Goal: Task Accomplishment & Management: Complete application form

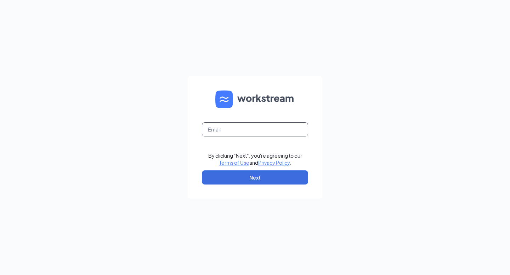
click at [242, 134] on input "text" at bounding box center [255, 130] width 106 height 14
type input "[EMAIL_ADDRESS][DOMAIN_NAME]"
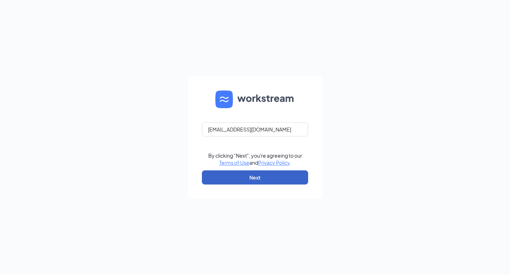
click at [258, 178] on button "Next" at bounding box center [255, 178] width 106 height 14
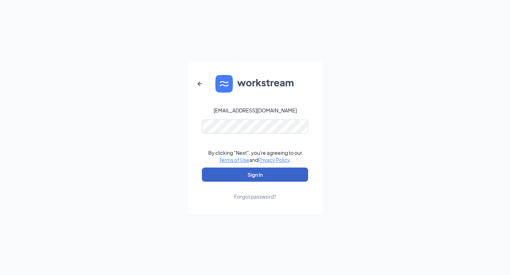
click at [255, 173] on button "Sign In" at bounding box center [255, 175] width 106 height 14
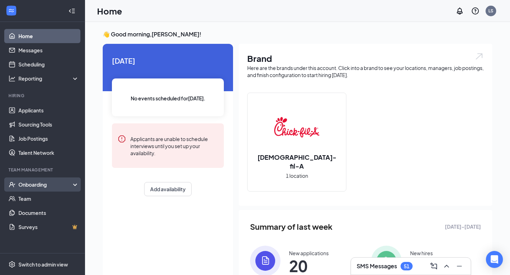
click at [45, 184] on div "Onboarding" at bounding box center [45, 184] width 55 height 7
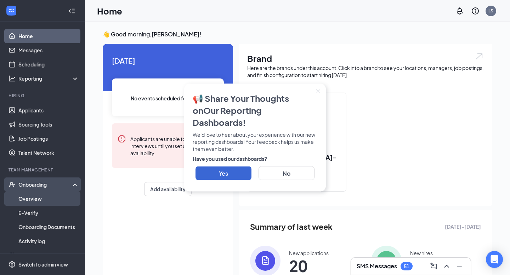
click at [42, 199] on link "Overview" at bounding box center [48, 199] width 61 height 14
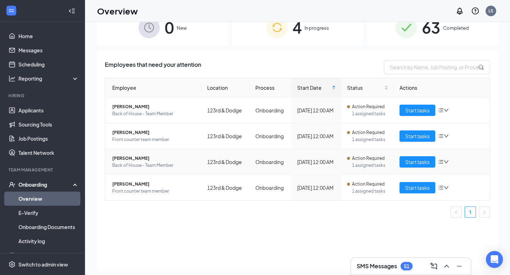
scroll to position [32, 0]
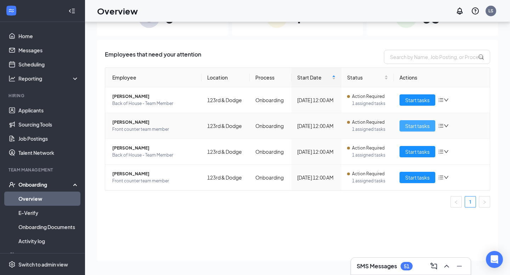
click at [412, 126] on span "Start tasks" at bounding box center [417, 126] width 24 height 8
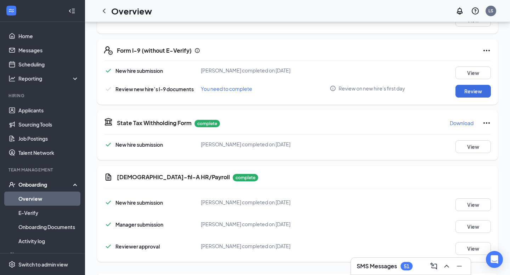
scroll to position [203, 0]
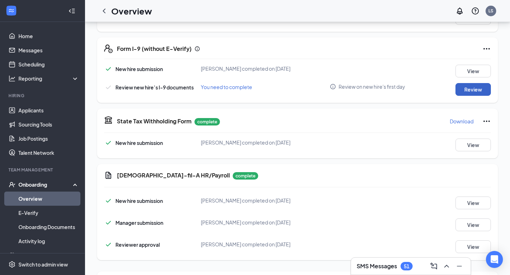
click at [480, 84] on button "Review" at bounding box center [472, 89] width 35 height 13
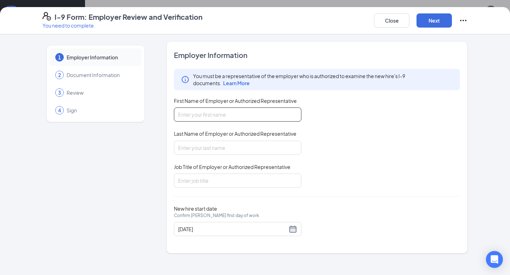
click at [244, 115] on input "First Name of Employer or Authorized Representative" at bounding box center [237, 115] width 127 height 14
type input "[PERSON_NAME]"
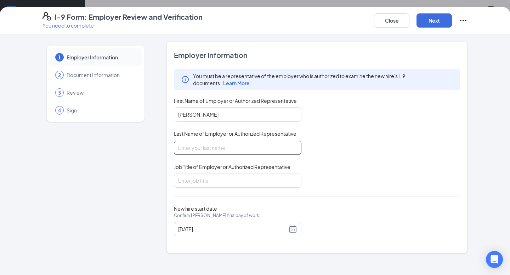
click at [217, 149] on input "Last Name of Employer or Authorized Representative" at bounding box center [237, 148] width 127 height 14
type input "Scholes"
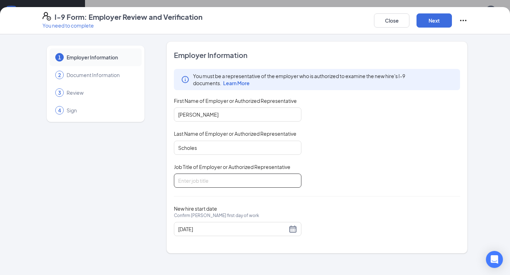
click at [232, 184] on input "Job Title of Employer or Authorized Representative" at bounding box center [237, 181] width 127 height 14
type input "Director"
click at [432, 17] on button "Next" at bounding box center [433, 20] width 35 height 14
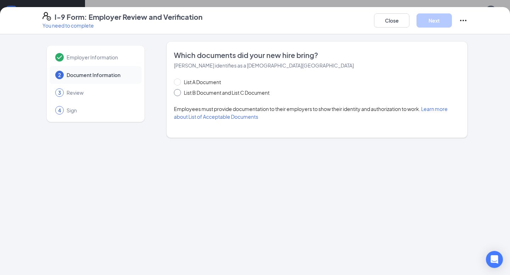
click at [180, 94] on span at bounding box center [177, 92] width 7 height 7
click at [179, 94] on input "List B Document and List C Document" at bounding box center [176, 91] width 5 height 5
radio input "true"
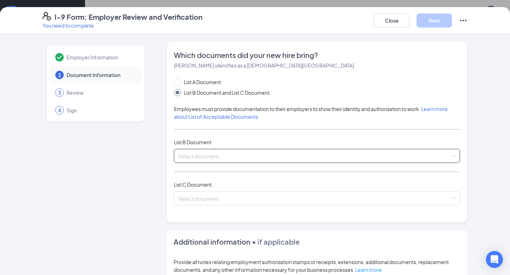
click at [208, 155] on input "search" at bounding box center [314, 154] width 273 height 11
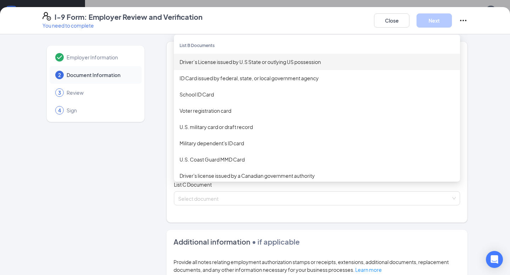
click at [218, 62] on div "Driver’s License issued by U.S State or outlying US possession" at bounding box center [317, 62] width 275 height 8
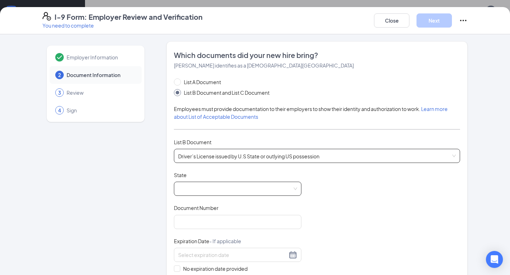
click at [225, 187] on span at bounding box center [237, 188] width 119 height 13
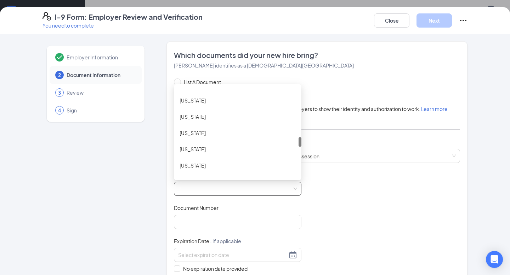
scroll to position [465, 0]
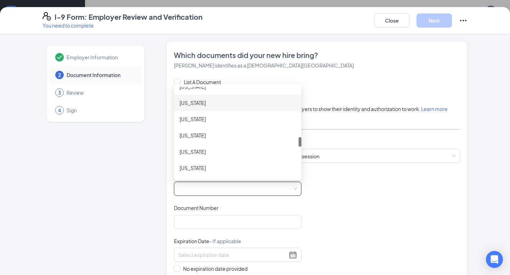
click at [197, 96] on div "[US_STATE]" at bounding box center [237, 103] width 127 height 16
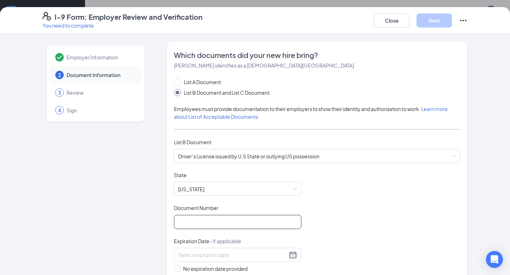
click at [201, 218] on input "Document Number" at bounding box center [237, 222] width 127 height 14
type input "H14392522"
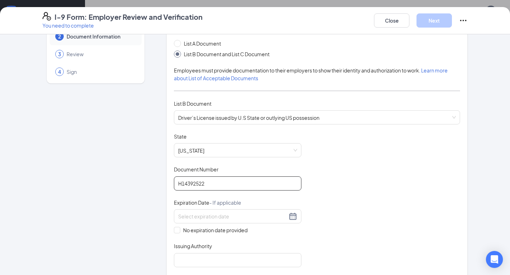
scroll to position [54, 0]
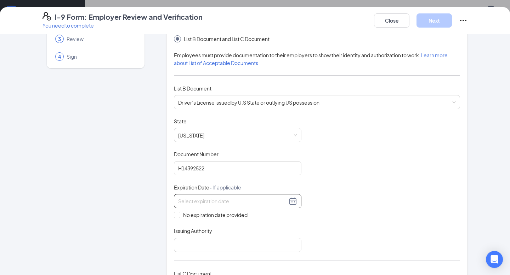
click at [292, 202] on div at bounding box center [237, 201] width 119 height 8
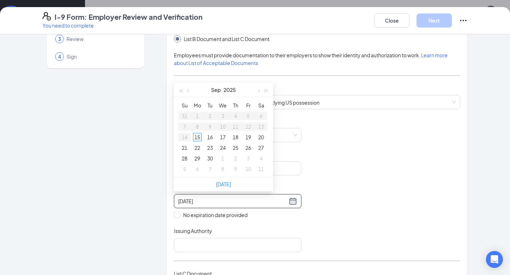
type input "[DATE]"
click at [226, 93] on button "2025" at bounding box center [229, 90] width 12 height 14
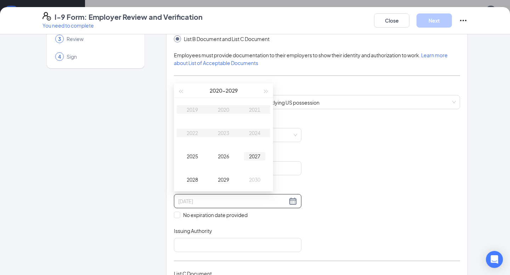
click at [247, 153] on div "2027" at bounding box center [254, 156] width 21 height 8
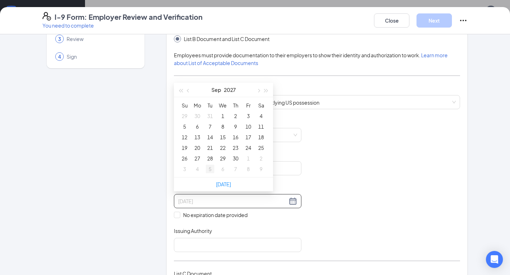
type input "[DATE]"
click at [192, 91] on button "button" at bounding box center [188, 90] width 8 height 14
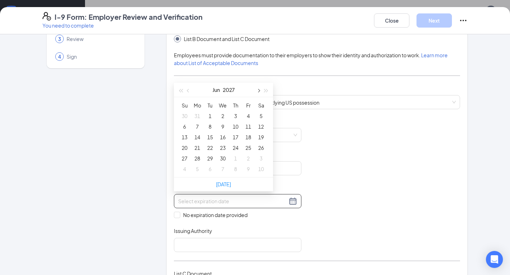
click at [258, 92] on span "button" at bounding box center [258, 91] width 4 height 4
type input "[DATE]"
click at [261, 137] on div "17" at bounding box center [261, 137] width 8 height 8
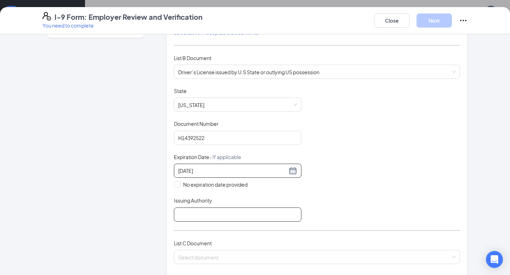
scroll to position [89, 0]
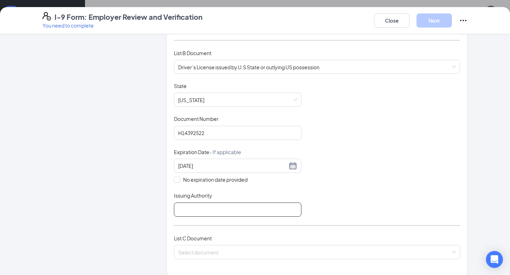
click at [251, 210] on input "Issuing Authority" at bounding box center [237, 210] width 127 height 14
click at [289, 221] on div "List A Document List B Document and List C Document Employees must provide docu…" at bounding box center [317, 128] width 286 height 279
click at [278, 212] on input "Issuing Authority" at bounding box center [237, 210] width 127 height 14
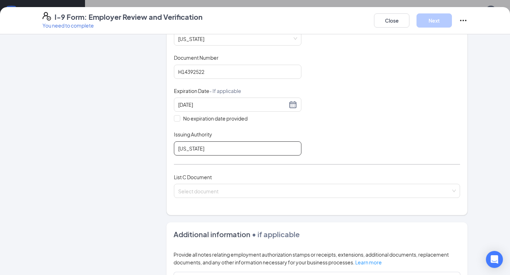
scroll to position [152, 0]
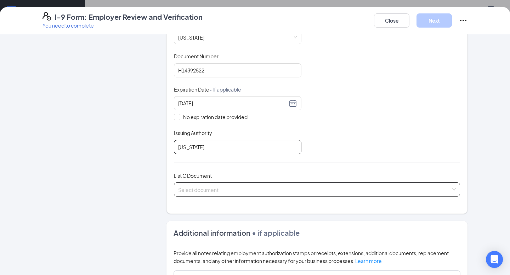
type input "[US_STATE]"
click at [305, 186] on input "search" at bounding box center [314, 188] width 273 height 11
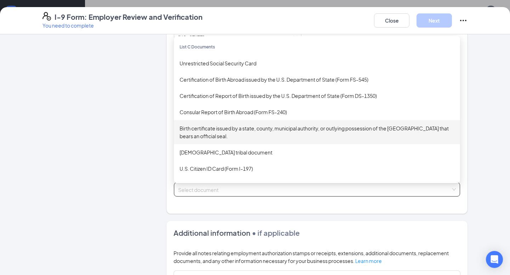
click at [258, 130] on div "Birth certificate issued by a state, county, municipal authority, or outlying p…" at bounding box center [317, 133] width 275 height 16
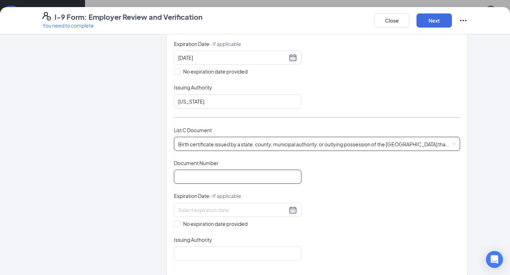
scroll to position [199, 0]
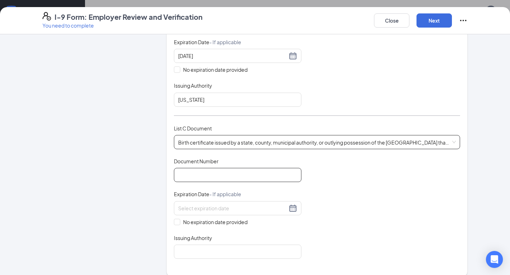
click at [243, 172] on input "Document Number" at bounding box center [237, 175] width 127 height 14
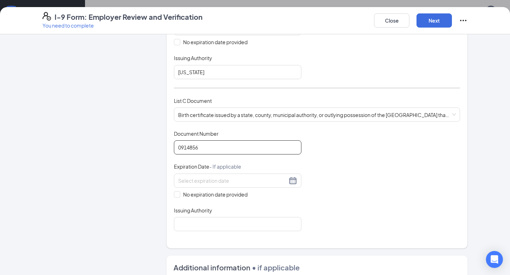
scroll to position [228, 0]
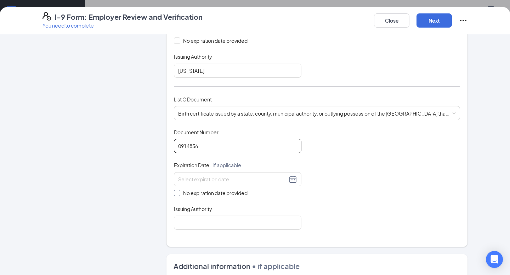
type input "0914856"
click at [293, 193] on label "No expiration date provided" at bounding box center [237, 193] width 127 height 8
click at [179, 193] on input "No expiration date provided" at bounding box center [176, 192] width 5 height 5
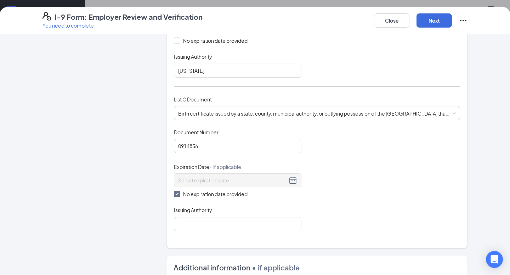
click at [230, 190] on span "No expiration date provided" at bounding box center [215, 194] width 70 height 8
click at [179, 191] on input "No expiration date provided" at bounding box center [176, 193] width 5 height 5
click at [234, 189] on span "No expiration date provided" at bounding box center [215, 193] width 70 height 8
click at [179, 190] on input "No expiration date provided" at bounding box center [176, 192] width 5 height 5
checkbox input "true"
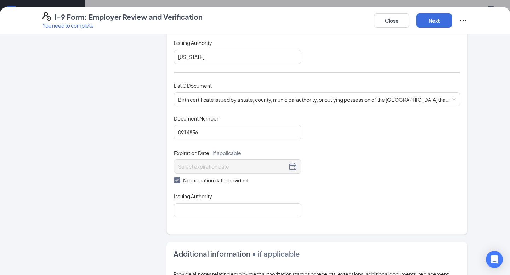
scroll to position [245, 0]
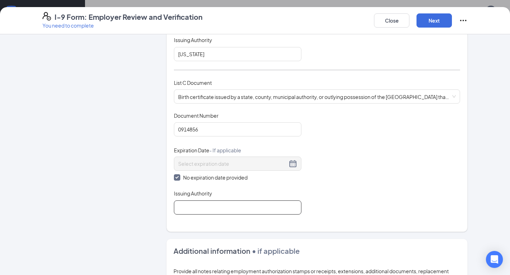
click at [252, 209] on input "Issuing Authority" at bounding box center [237, 208] width 127 height 14
type input "[GEOGRAPHIC_DATA]"
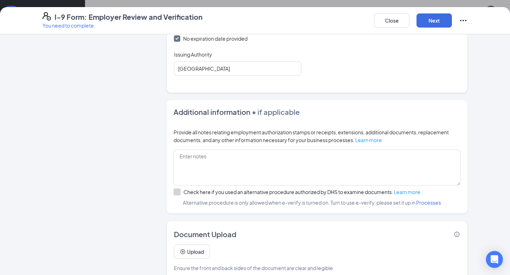
scroll to position [388, 0]
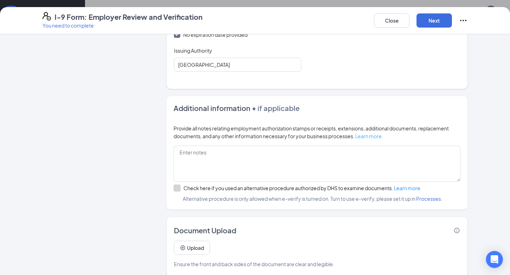
click at [366, 135] on link "Learn more" at bounding box center [368, 136] width 27 height 6
click at [399, 186] on link "Learn more" at bounding box center [407, 188] width 27 height 6
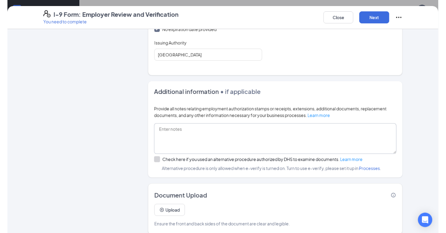
scroll to position [395, 0]
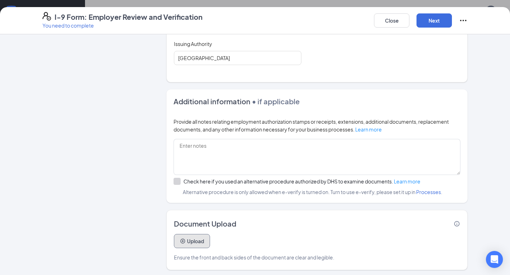
click at [207, 239] on button "Upload" at bounding box center [192, 241] width 36 height 14
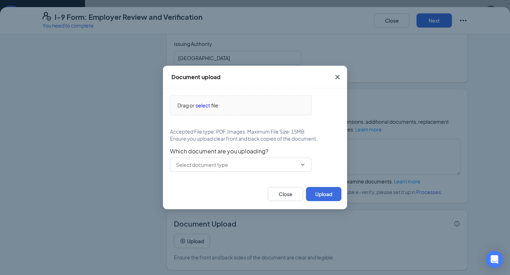
click at [336, 79] on icon "Cross" at bounding box center [337, 77] width 4 height 4
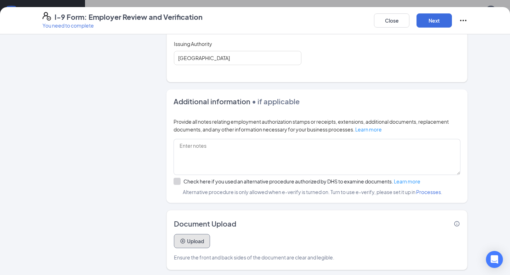
click at [205, 239] on button "Upload" at bounding box center [192, 241] width 36 height 14
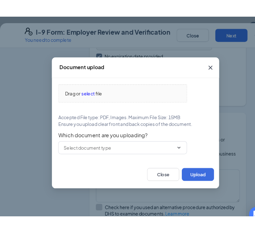
scroll to position [266, 0]
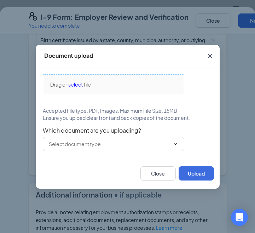
click at [78, 84] on span "select" at bounding box center [75, 84] width 15 height 8
click at [211, 54] on icon "Cross" at bounding box center [210, 56] width 8 height 8
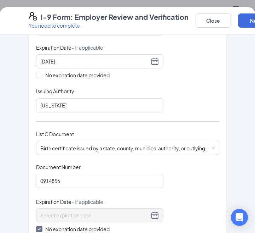
scroll to position [256, 0]
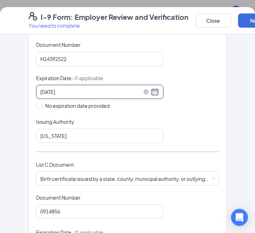
click at [155, 89] on div "[DATE]" at bounding box center [99, 91] width 119 height 8
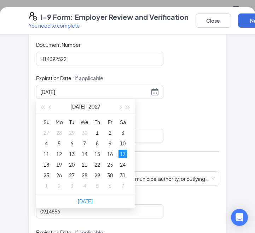
click at [182, 78] on div "Document Title Driver’s License issued by U.S State or outlying US possession S…" at bounding box center [127, 75] width 183 height 135
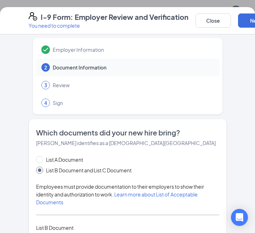
scroll to position [0, 0]
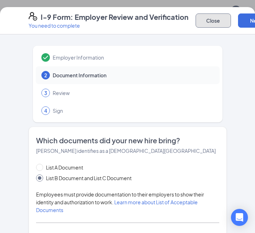
click at [213, 16] on button "Close" at bounding box center [213, 20] width 35 height 14
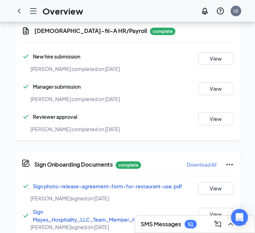
scroll to position [215, 0]
